Goal: Obtain resource: Download file/media

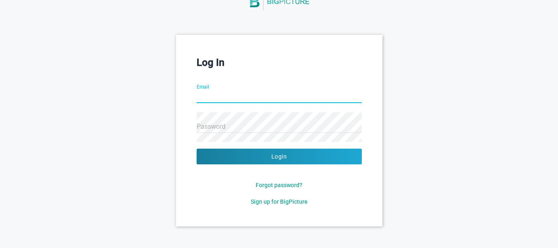
scroll to position [48, 0]
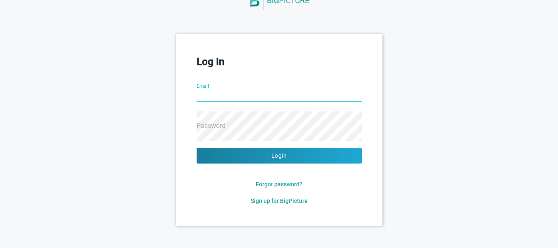
click at [222, 94] on input "Email" at bounding box center [279, 96] width 165 height 30
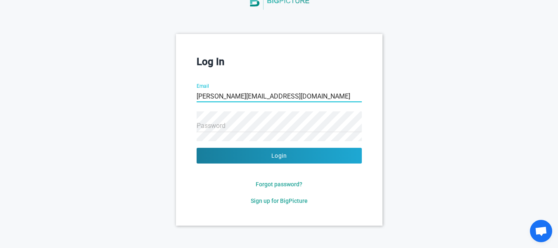
type input "[PERSON_NAME][EMAIL_ADDRESS][DOMAIN_NAME]"
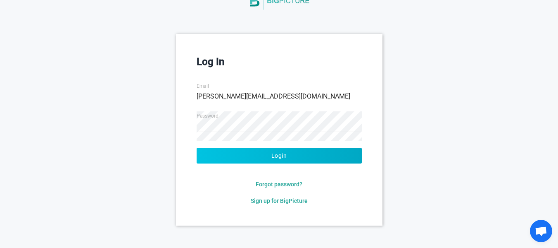
click at [261, 152] on button "Login" at bounding box center [279, 156] width 165 height 16
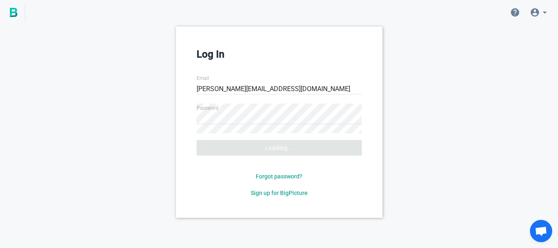
scroll to position [0, 0]
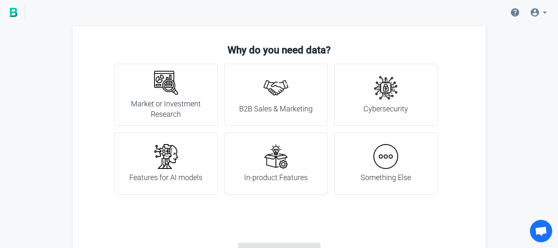
click at [391, 166] on img at bounding box center [386, 156] width 25 height 25
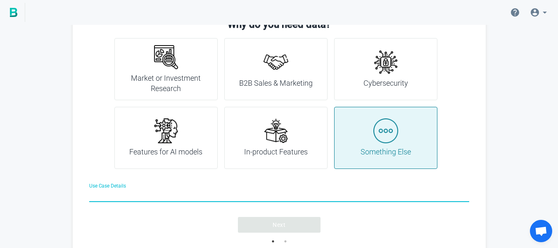
scroll to position [39, 0]
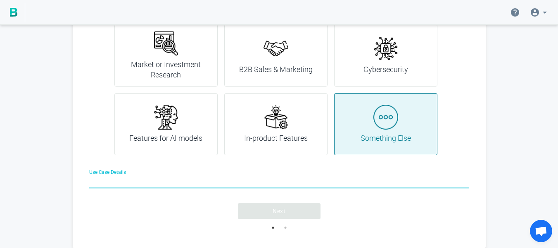
click at [183, 62] on h4 "Market or Investment Research" at bounding box center [166, 69] width 83 height 21
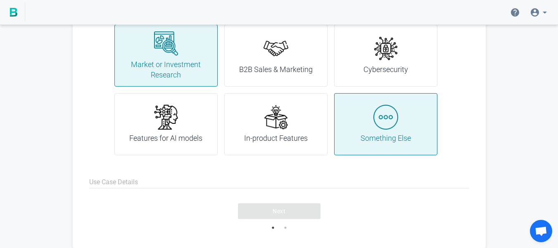
click at [216, 179] on input "Use Case Details" at bounding box center [279, 182] width 380 height 30
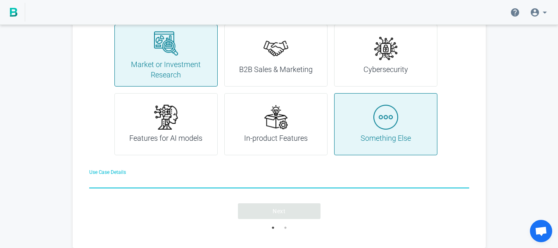
click at [194, 74] on h4 "Market or Investment Research" at bounding box center [166, 69] width 83 height 21
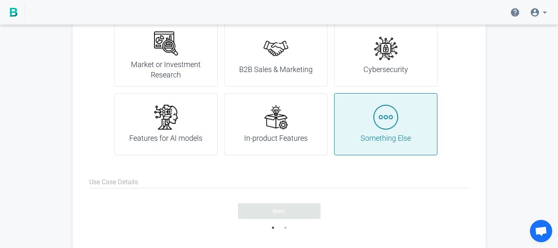
click at [192, 68] on h4 "Market or Investment Research" at bounding box center [166, 69] width 83 height 21
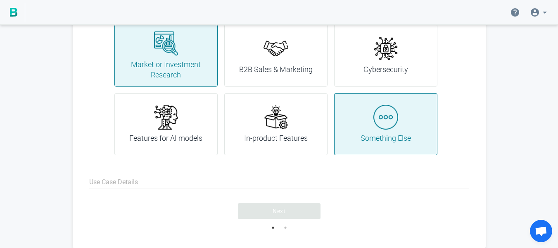
click at [373, 118] on div "Something Else" at bounding box center [386, 124] width 50 height 39
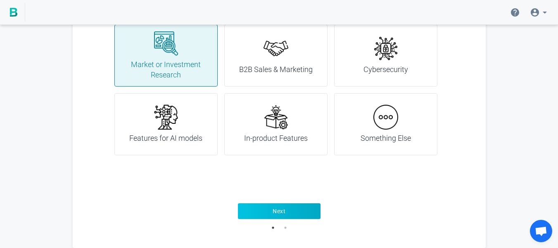
click at [289, 214] on button "Next" at bounding box center [279, 211] width 83 height 16
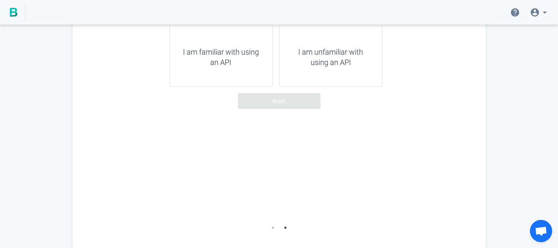
scroll to position [0, 0]
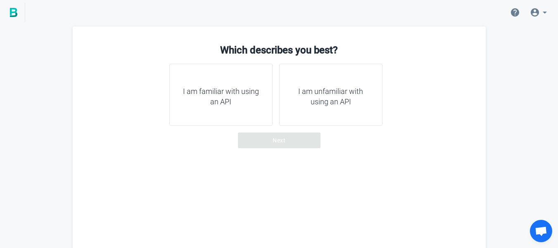
click at [218, 92] on h4 "I am familiar with using an API" at bounding box center [221, 96] width 83 height 21
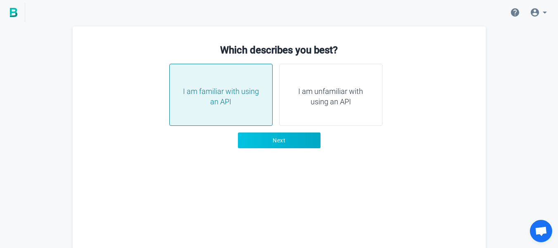
click at [274, 140] on span "Next" at bounding box center [279, 140] width 13 height 8
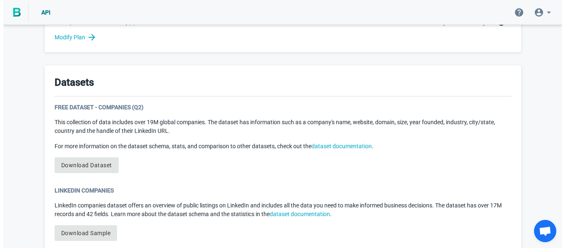
scroll to position [413, 0]
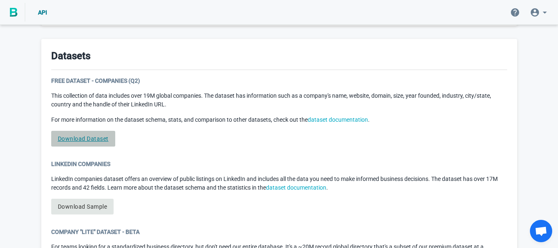
click at [76, 138] on link "Download Dataset" at bounding box center [83, 139] width 64 height 16
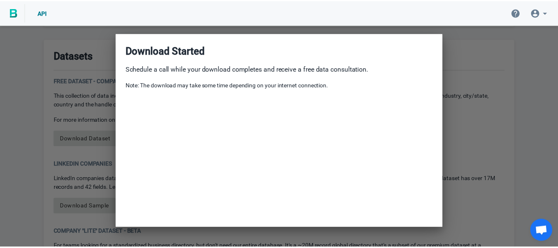
scroll to position [196, 0]
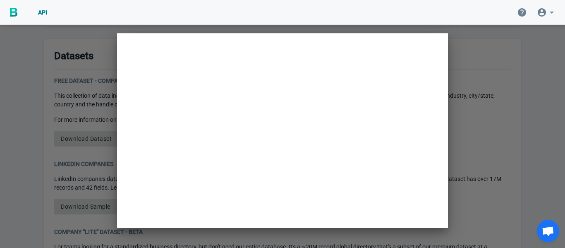
click at [341, 19] on div "API" at bounding box center [282, 12] width 565 height 25
click at [484, 81] on div at bounding box center [282, 124] width 565 height 248
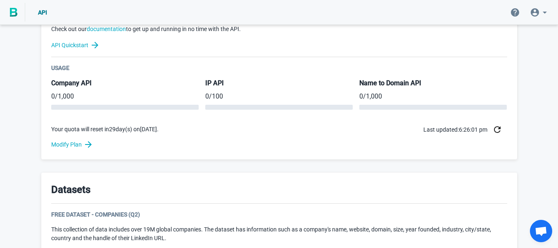
scroll to position [207, 0]
